Goal: Book appointment/travel/reservation

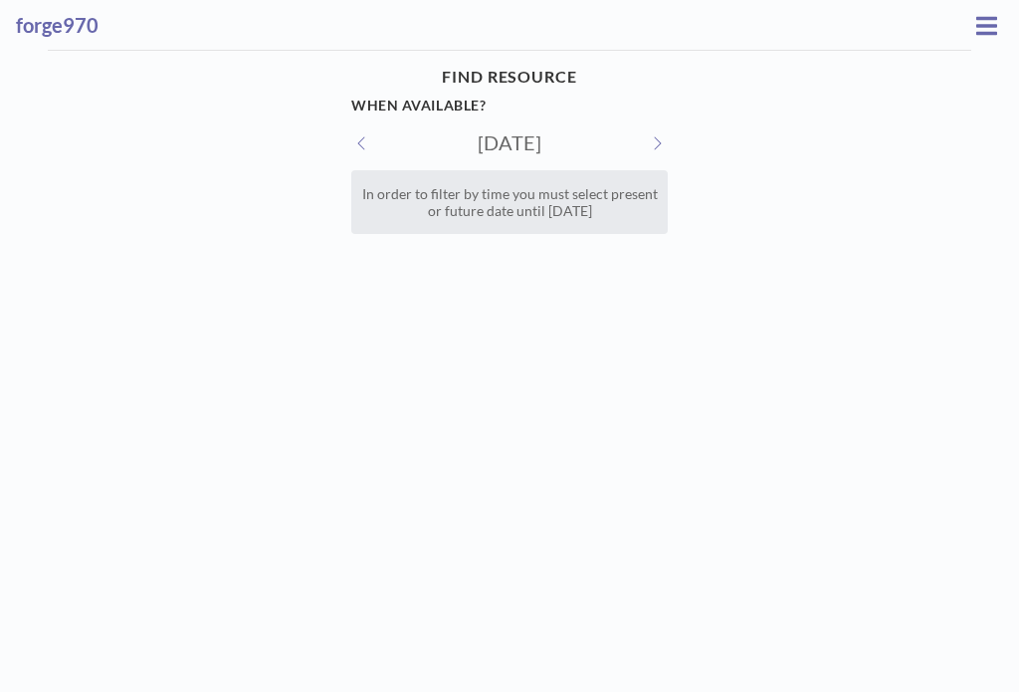
click at [654, 144] on button at bounding box center [657, 142] width 22 height 21
type input "[DATE]"
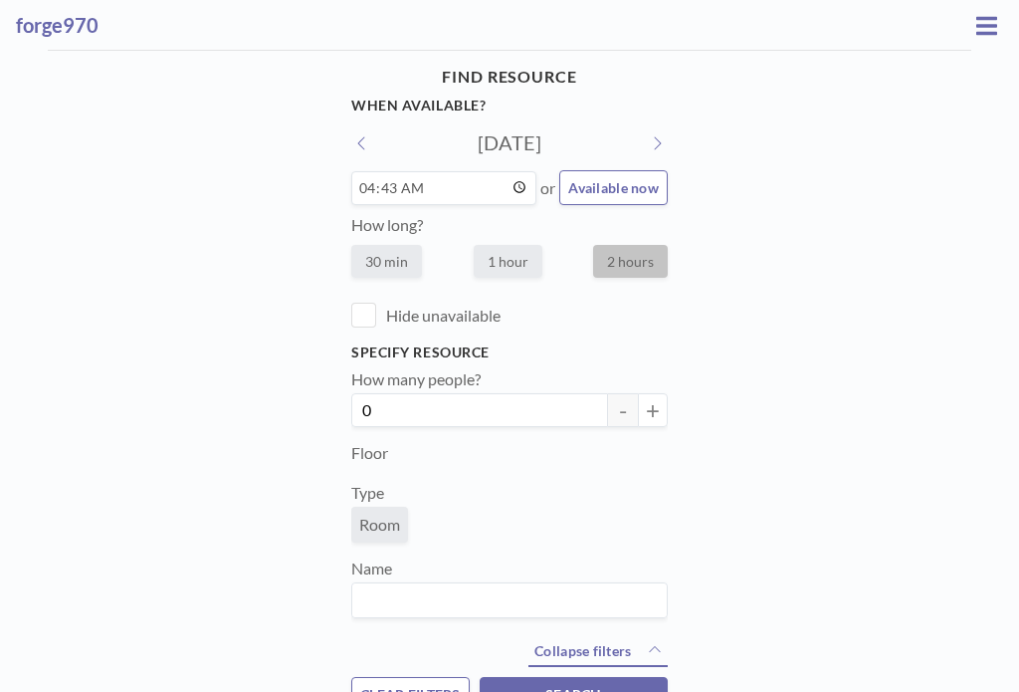
click at [649, 196] on span "Available now" at bounding box center [613, 187] width 91 height 17
type input "08:45"
click at [621, 173] on button "Available now" at bounding box center [613, 187] width 109 height 35
click at [654, 134] on button at bounding box center [657, 142] width 22 height 21
click at [646, 138] on button at bounding box center [657, 142] width 22 height 21
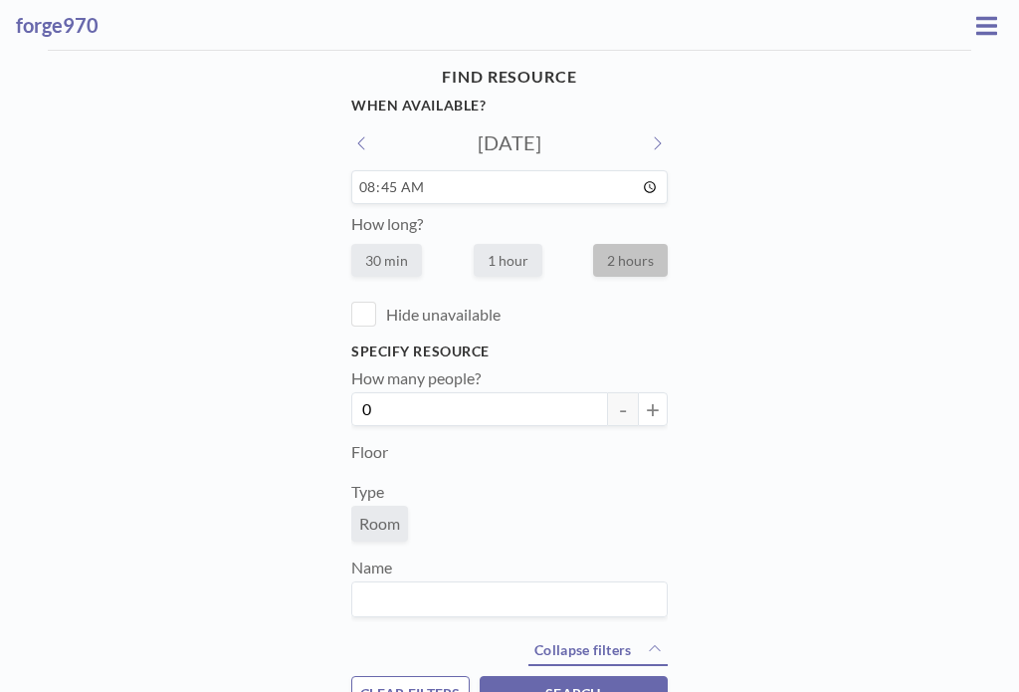
click at [363, 134] on button at bounding box center [362, 142] width 22 height 21
click at [362, 133] on button at bounding box center [362, 142] width 22 height 21
type input "[DATE]"
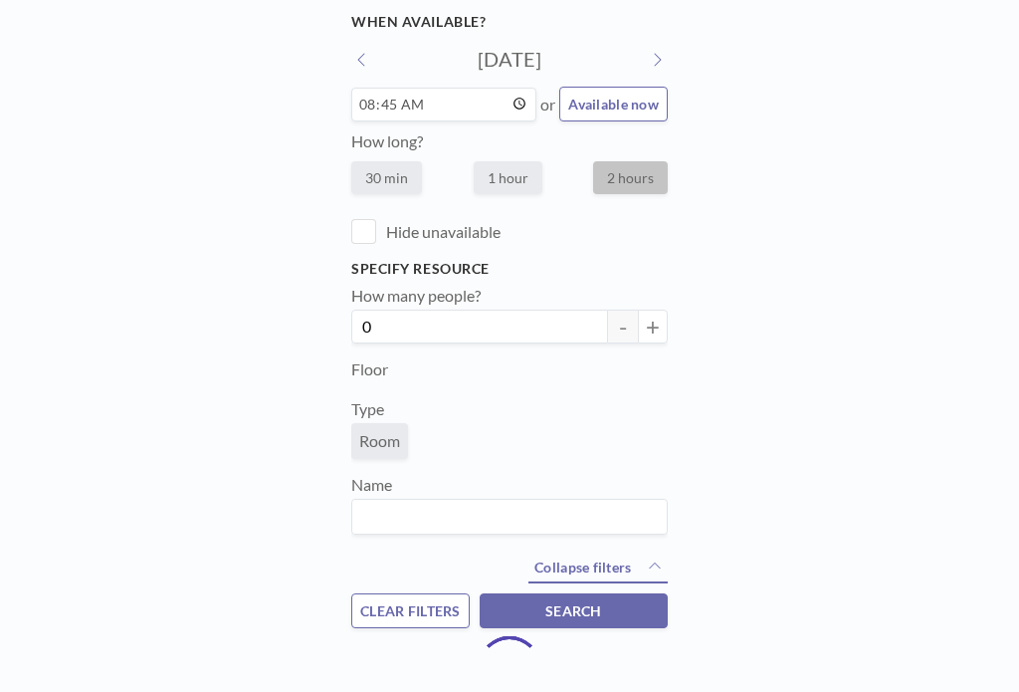
scroll to position [88, 0]
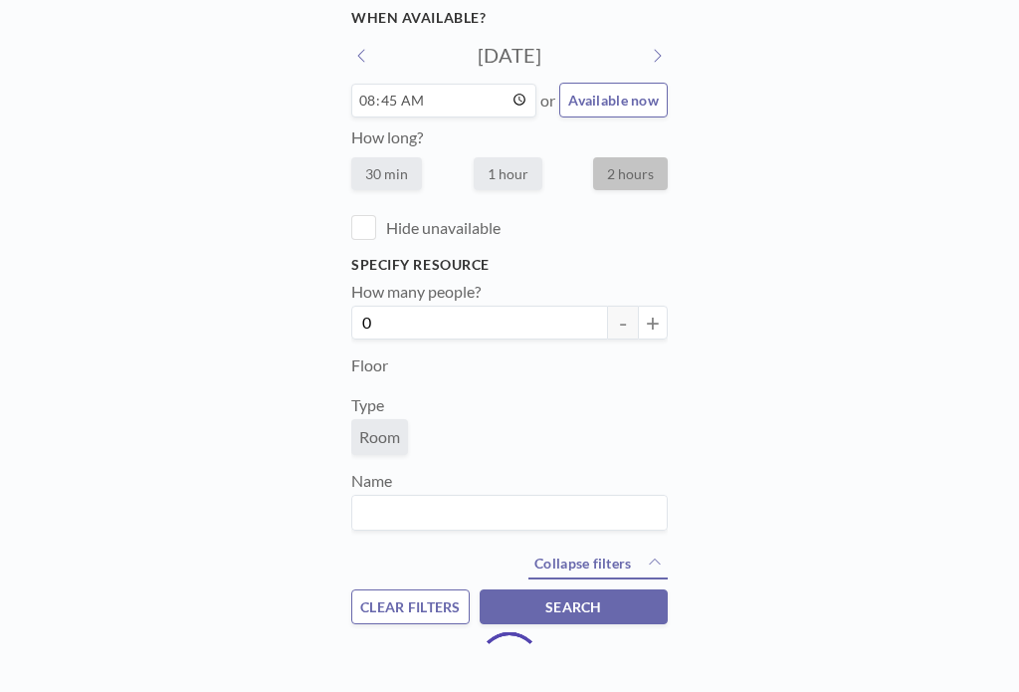
click at [617, 97] on span "Available now" at bounding box center [613, 100] width 91 height 17
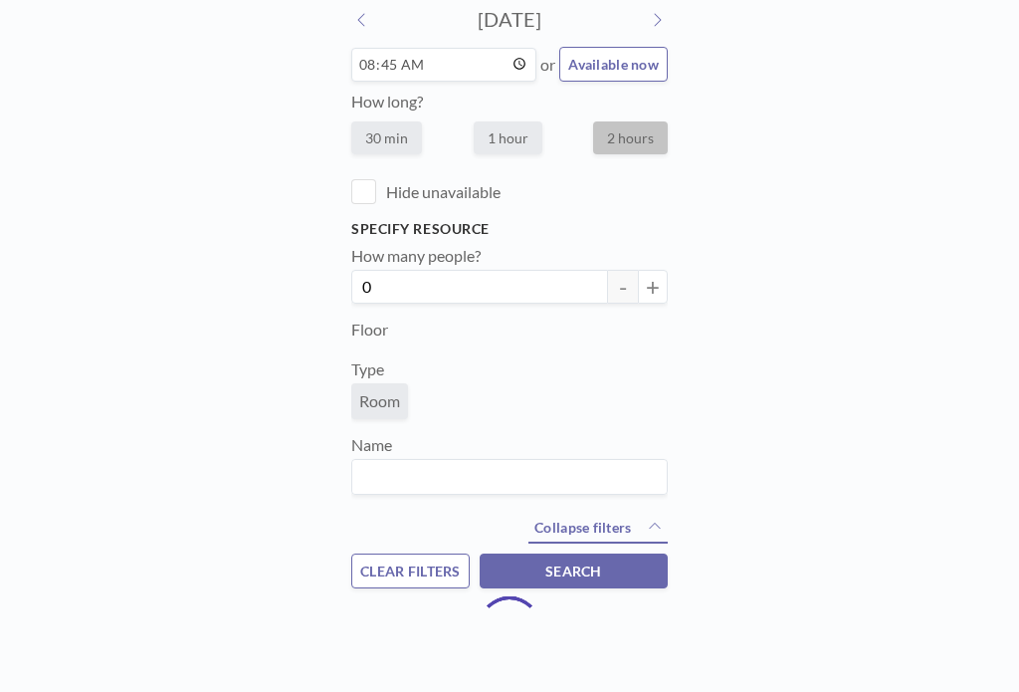
scroll to position [136, 0]
click at [368, 179] on span at bounding box center [363, 191] width 25 height 25
click at [386, 204] on input "Hide unavailable" at bounding box center [386, 204] width 0 height 0
